Goal: Information Seeking & Learning: Check status

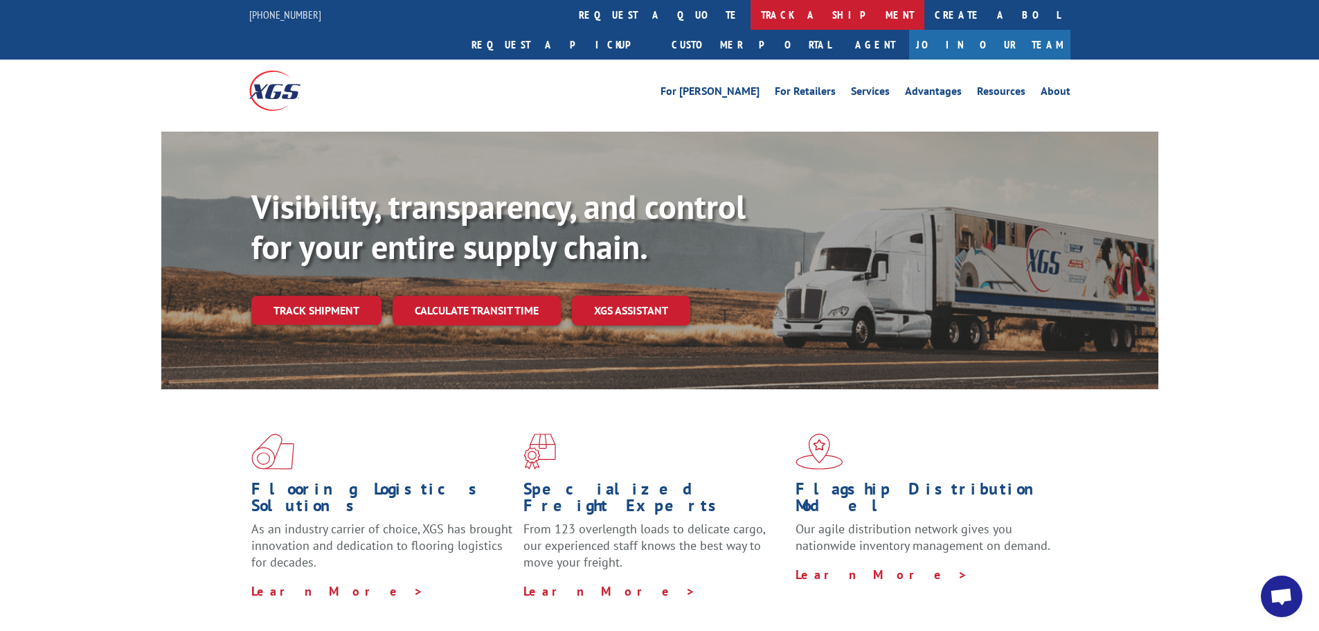
click at [750, 15] on link "track a shipment" at bounding box center [837, 15] width 174 height 30
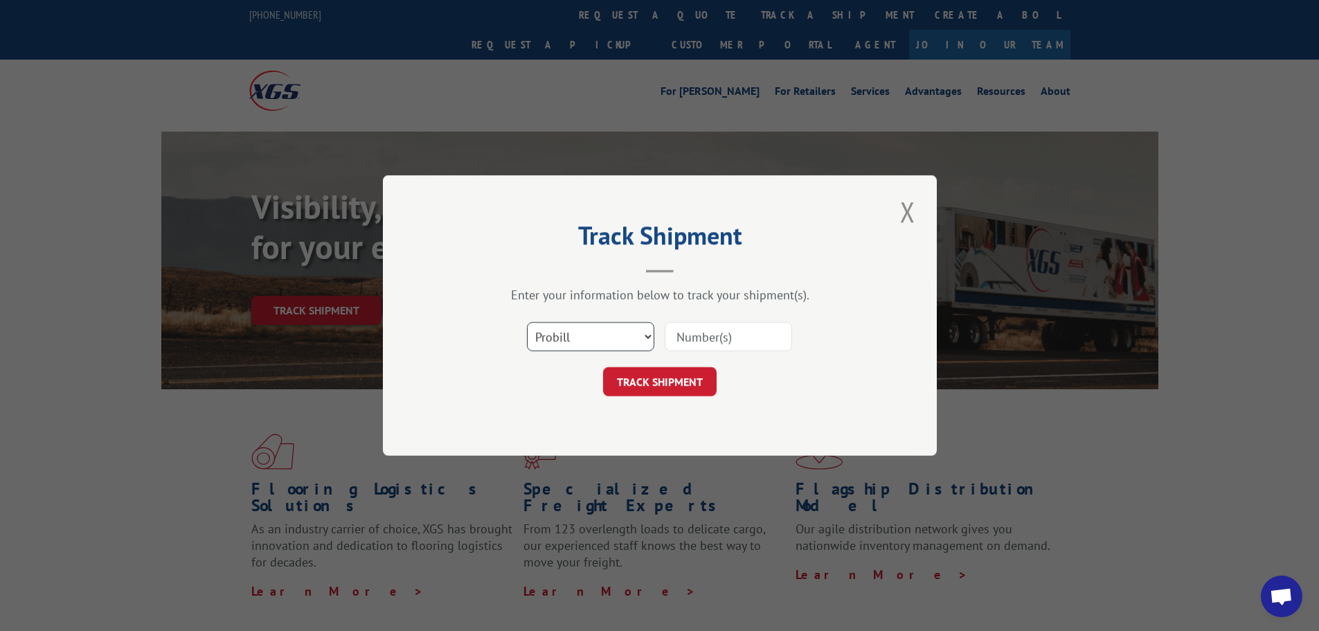
click at [648, 330] on select "Select category... Probill BOL PO" at bounding box center [590, 336] width 127 height 29
select select "bol"
click at [527, 322] on select "Select category... Probill BOL PO" at bounding box center [590, 336] width 127 height 29
click at [689, 341] on input at bounding box center [728, 336] width 127 height 29
type input "54386726"
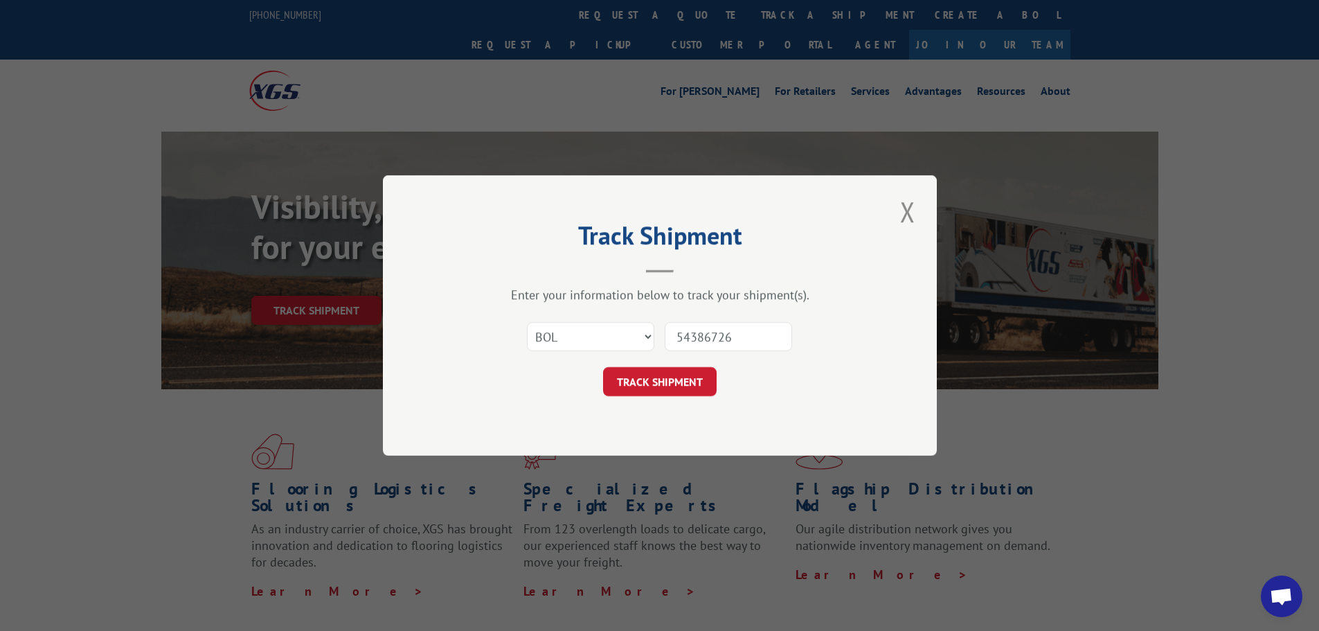
click button "TRACK SHIPMENT" at bounding box center [660, 381] width 114 height 29
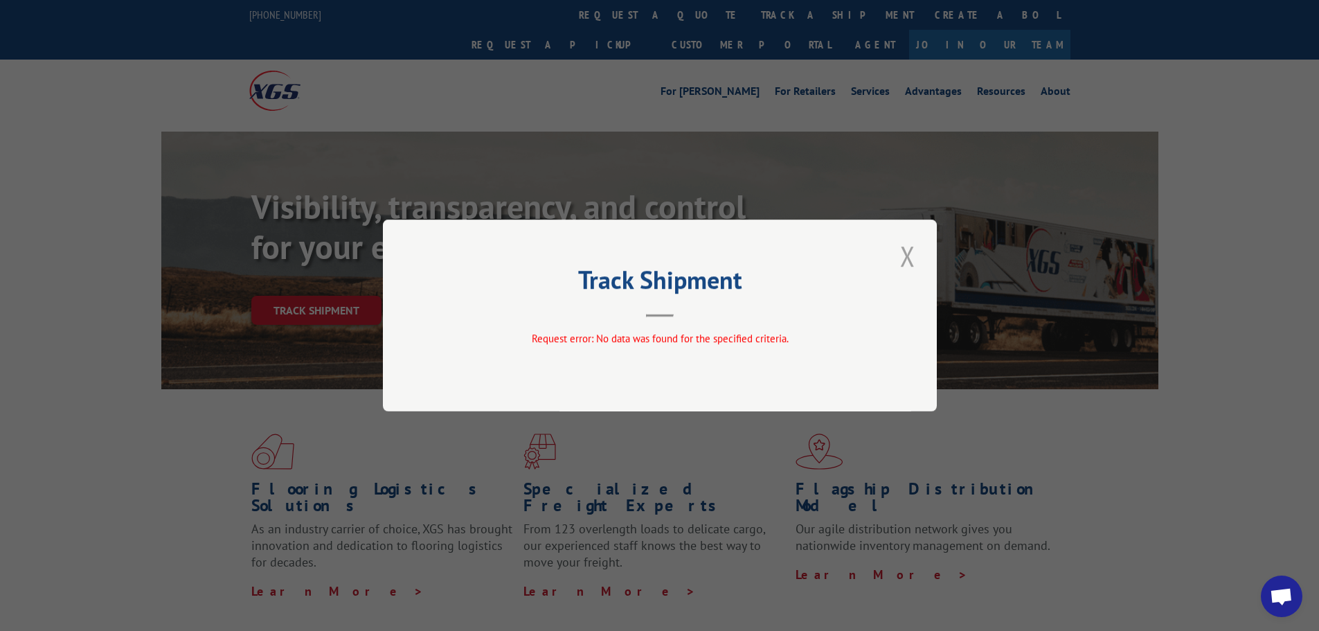
click at [908, 258] on button "Close modal" at bounding box center [908, 256] width 24 height 38
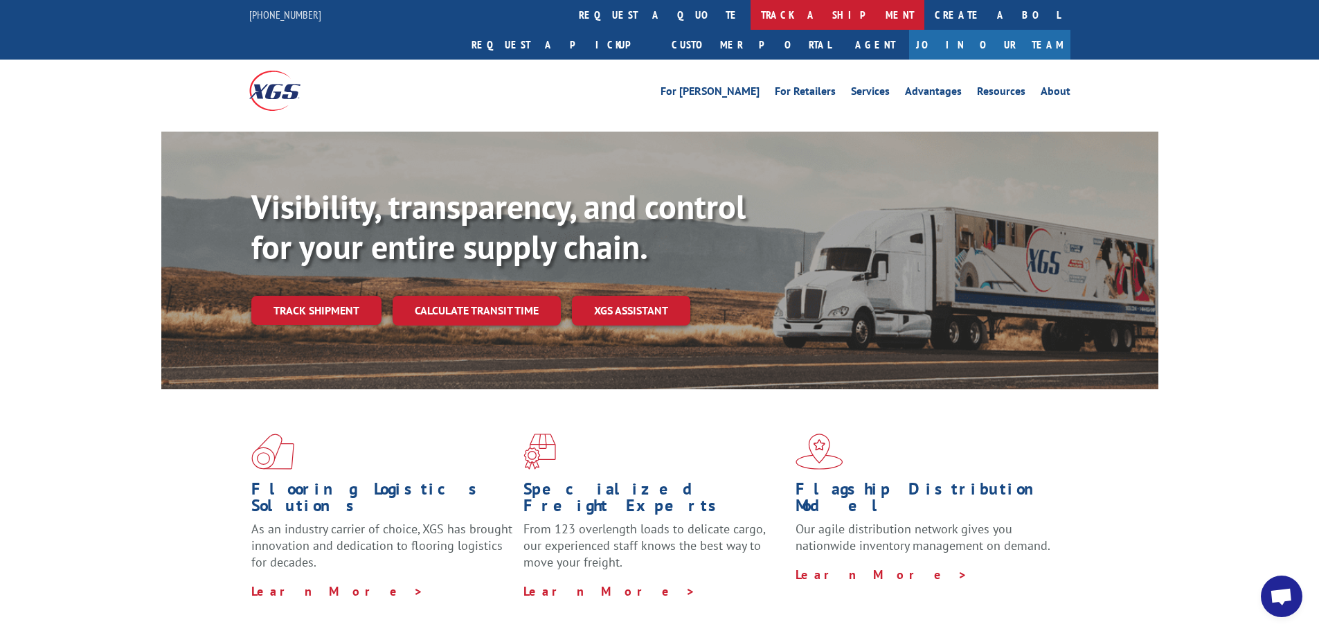
click at [750, 11] on link "track a shipment" at bounding box center [837, 15] width 174 height 30
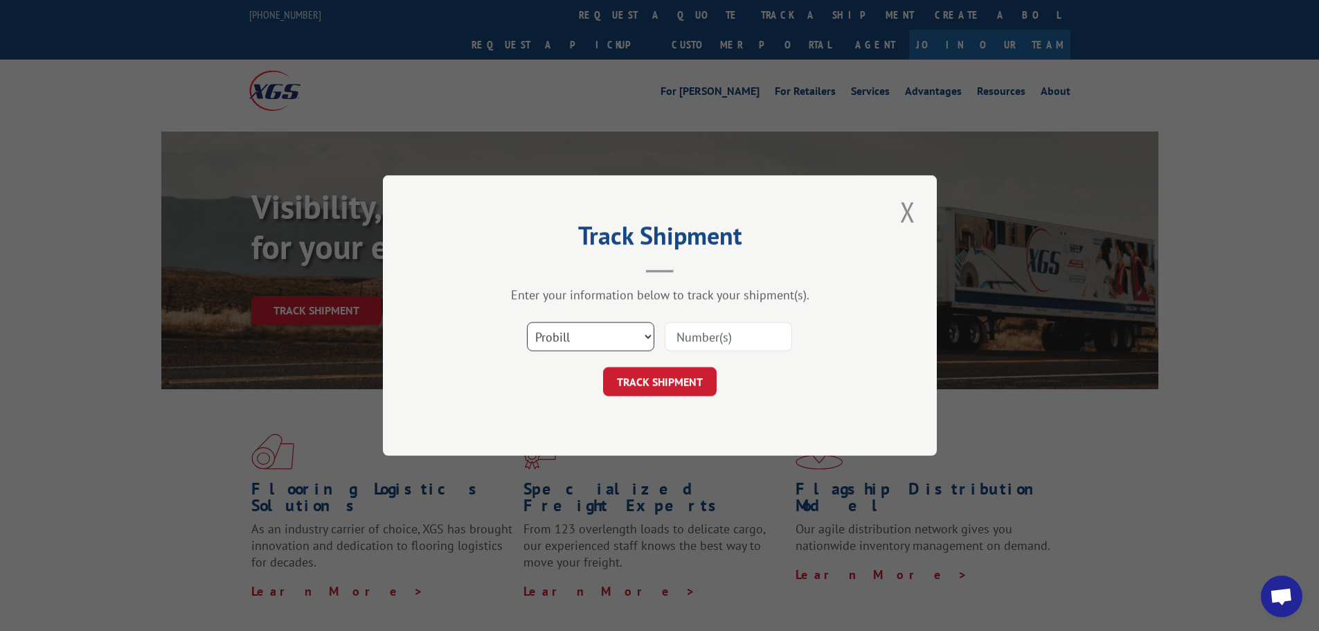
click at [646, 334] on select "Select category... Probill BOL PO" at bounding box center [590, 336] width 127 height 29
select select "po"
click at [527, 322] on select "Select category... Probill BOL PO" at bounding box center [590, 336] width 127 height 29
click at [715, 336] on input at bounding box center [728, 336] width 127 height 29
type input "41001"
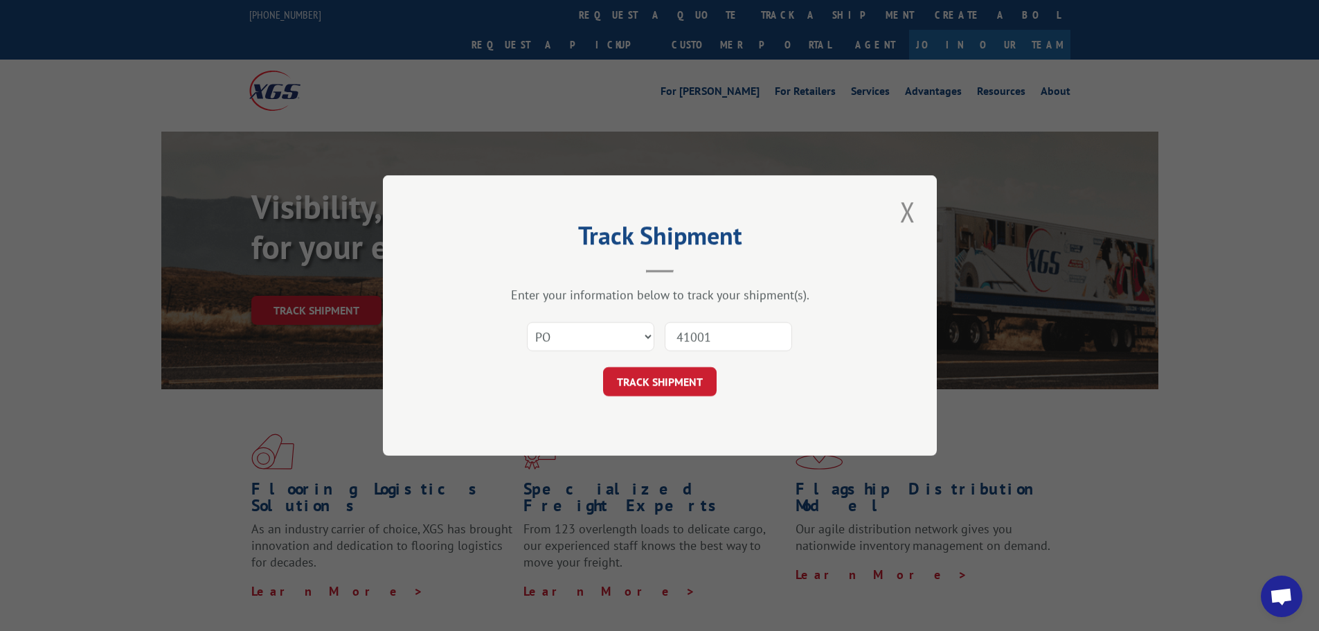
click button "TRACK SHIPMENT" at bounding box center [660, 381] width 114 height 29
